Goal: Navigation & Orientation: Understand site structure

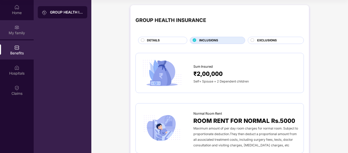
scroll to position [950, 0]
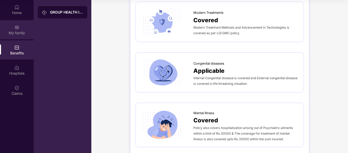
click at [19, 34] on div "My family" at bounding box center [17, 32] width 34 height 5
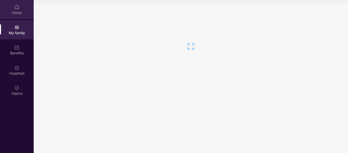
click at [15, 16] on div "Home" at bounding box center [17, 9] width 34 height 19
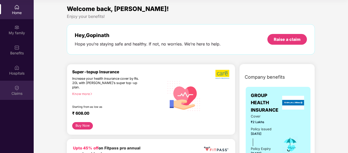
click at [16, 84] on div "Claims" at bounding box center [17, 90] width 34 height 19
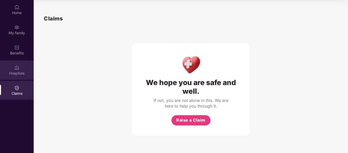
click at [17, 74] on div "Hospitals" at bounding box center [17, 73] width 34 height 5
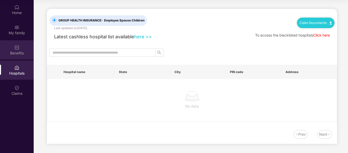
click at [17, 57] on div "Benefits" at bounding box center [17, 49] width 34 height 19
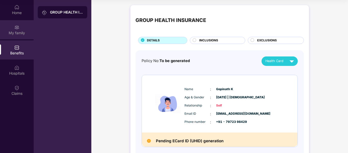
click at [18, 30] on div "My family" at bounding box center [17, 32] width 34 height 5
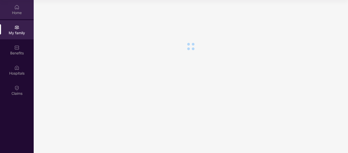
click at [20, 15] on div "Home" at bounding box center [17, 12] width 34 height 5
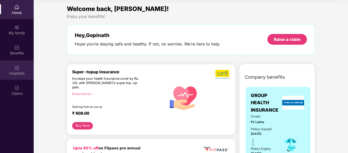
click at [23, 64] on div "Hospitals" at bounding box center [17, 69] width 34 height 19
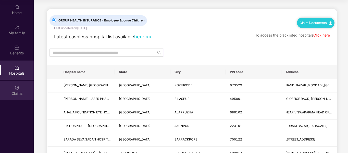
click at [23, 98] on div "Claims" at bounding box center [17, 90] width 34 height 19
